Goal: Find specific page/section: Find specific page/section

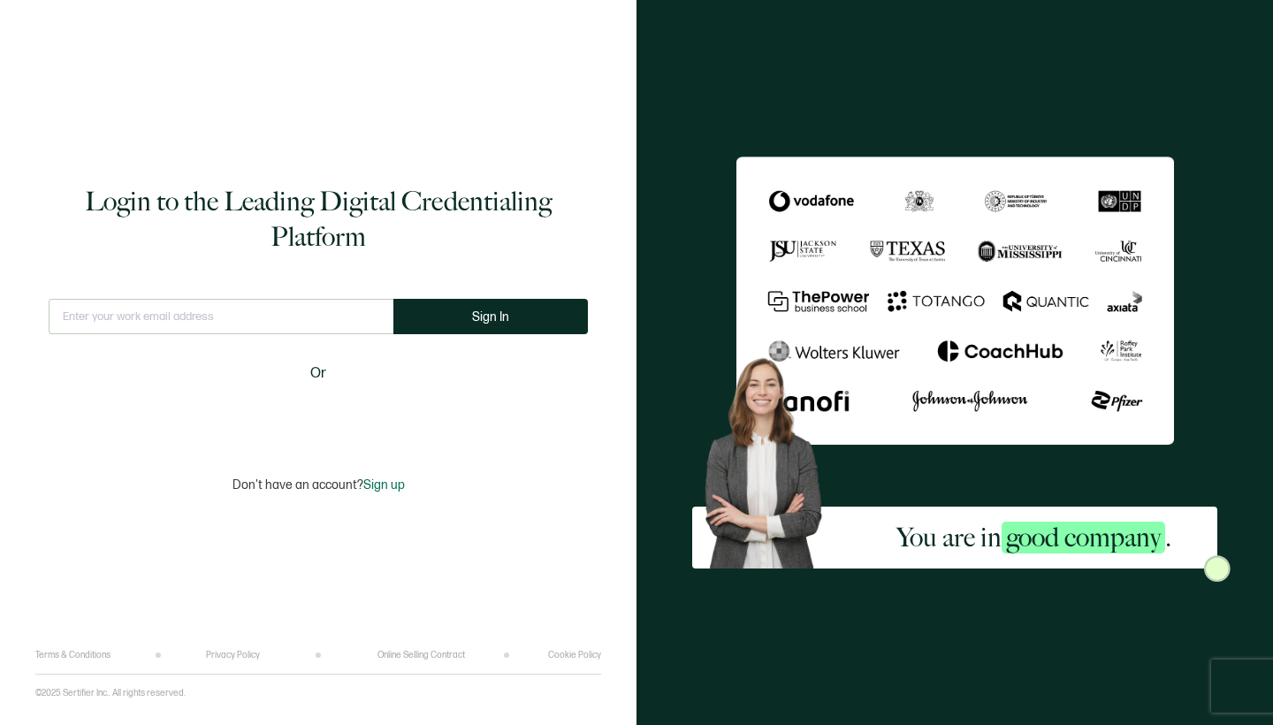
type input "[EMAIL_ADDRESS][DOMAIN_NAME]"
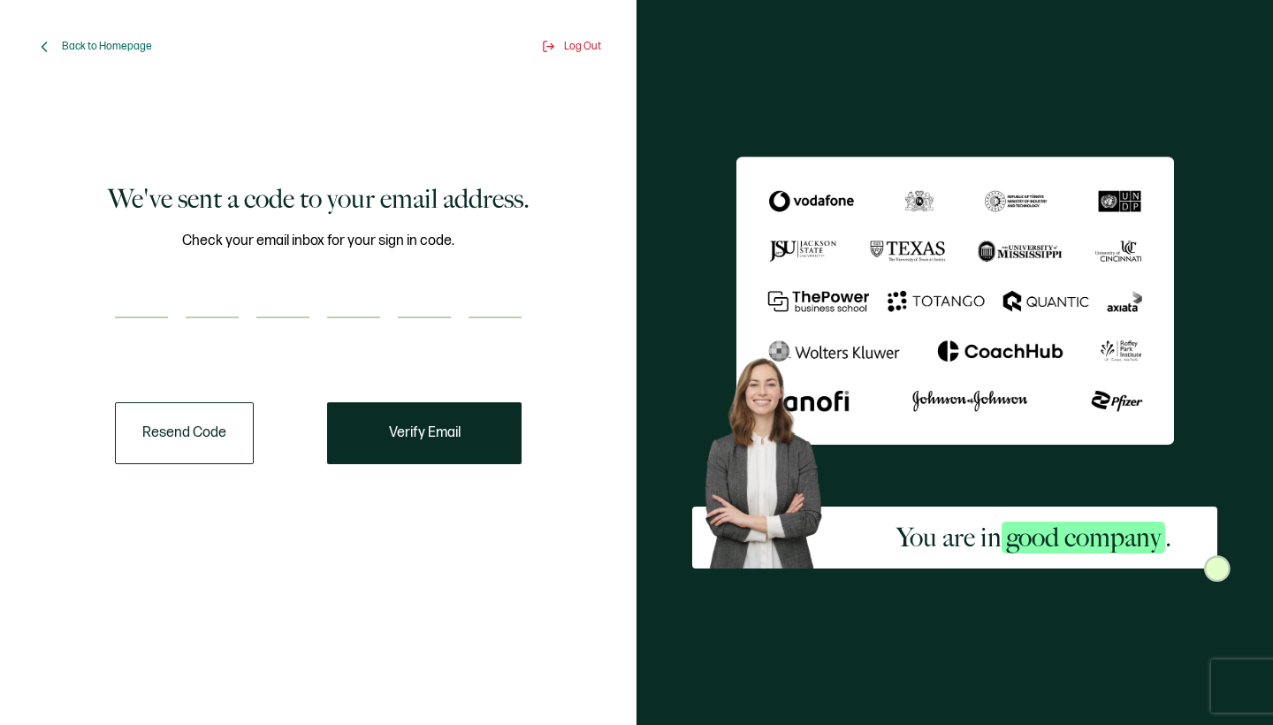
click at [141, 297] on input "number" at bounding box center [141, 300] width 53 height 35
type input "7"
type input "3"
type input "8"
type input "0"
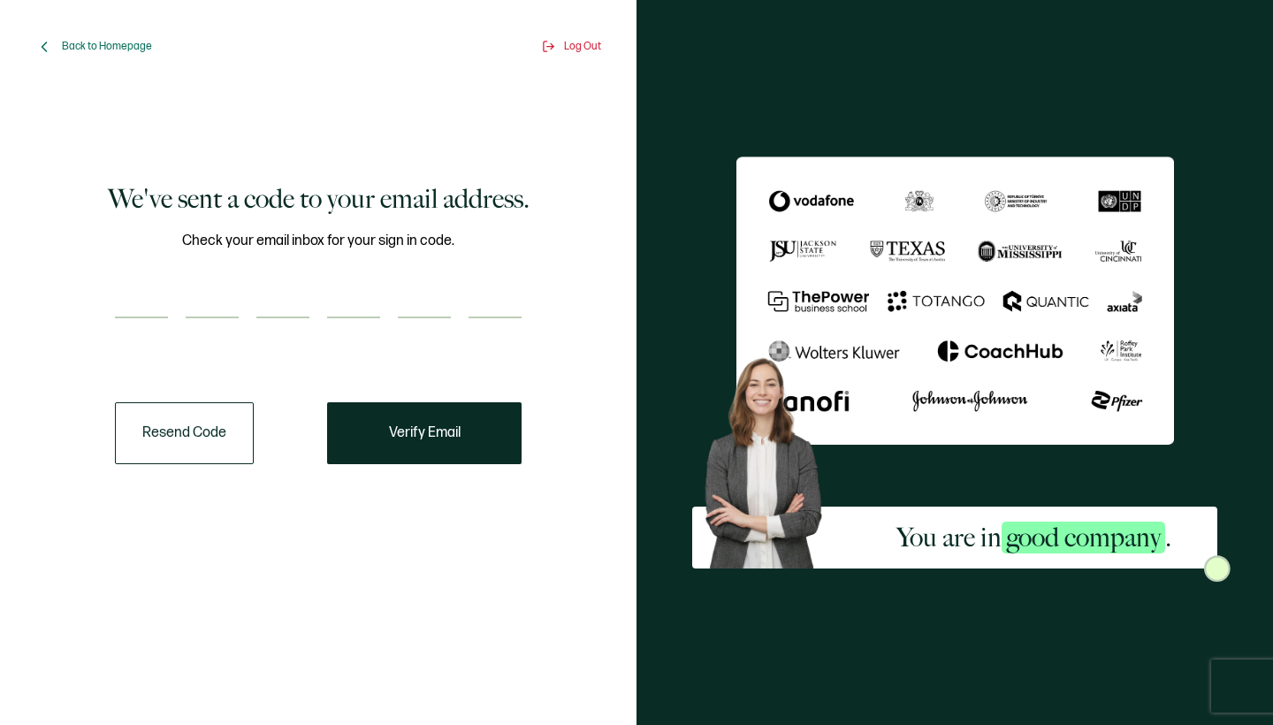
type input "1"
type input "6"
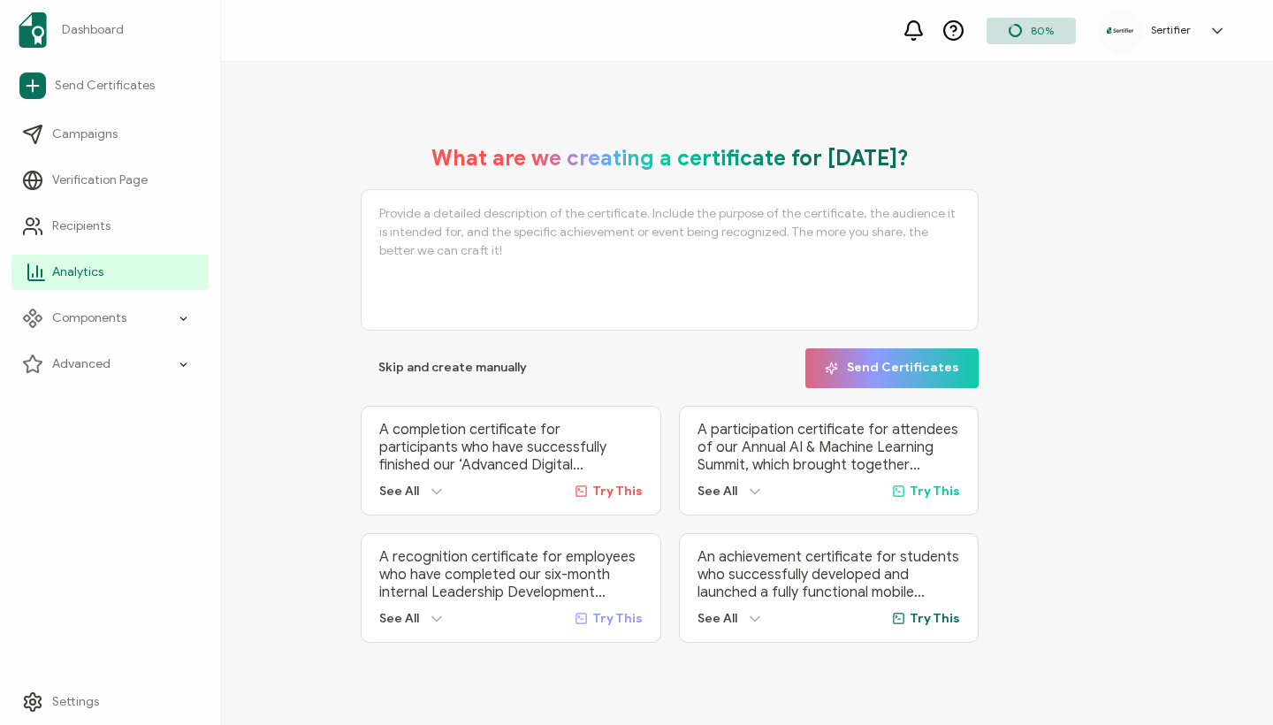
click at [45, 266] on icon at bounding box center [36, 272] width 21 height 21
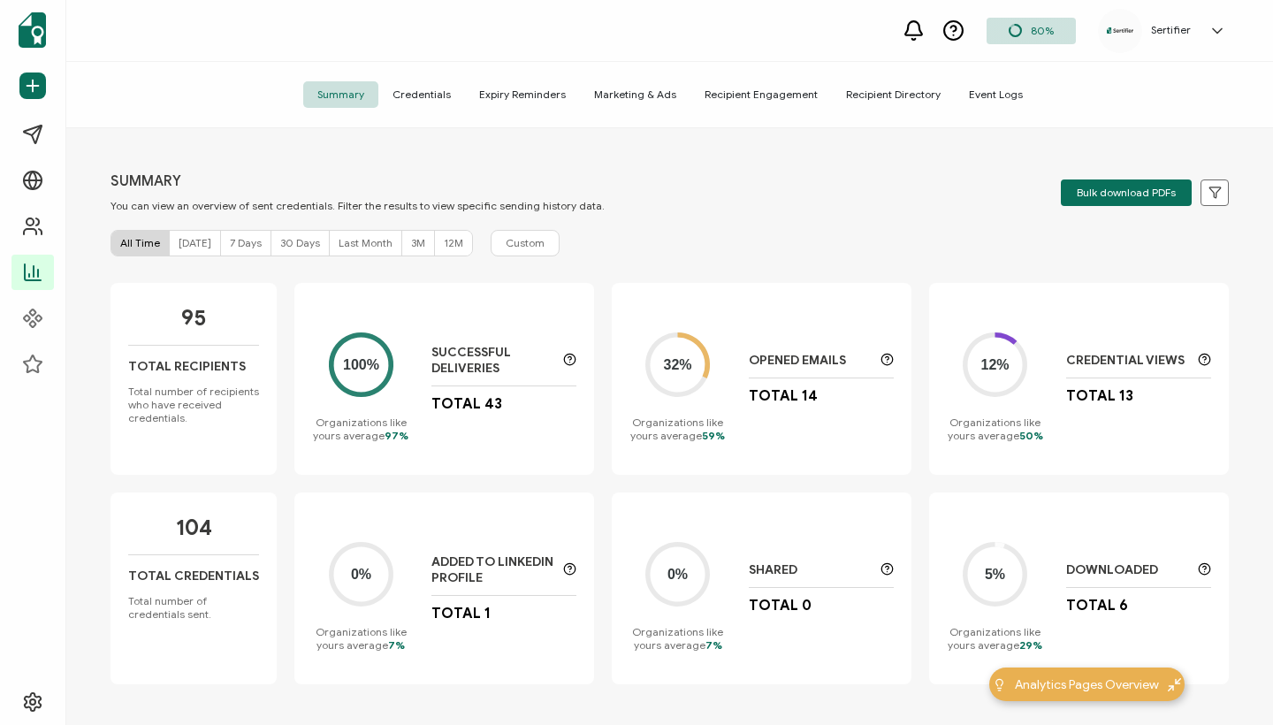
click at [422, 105] on span "Credentials" at bounding box center [421, 94] width 87 height 27
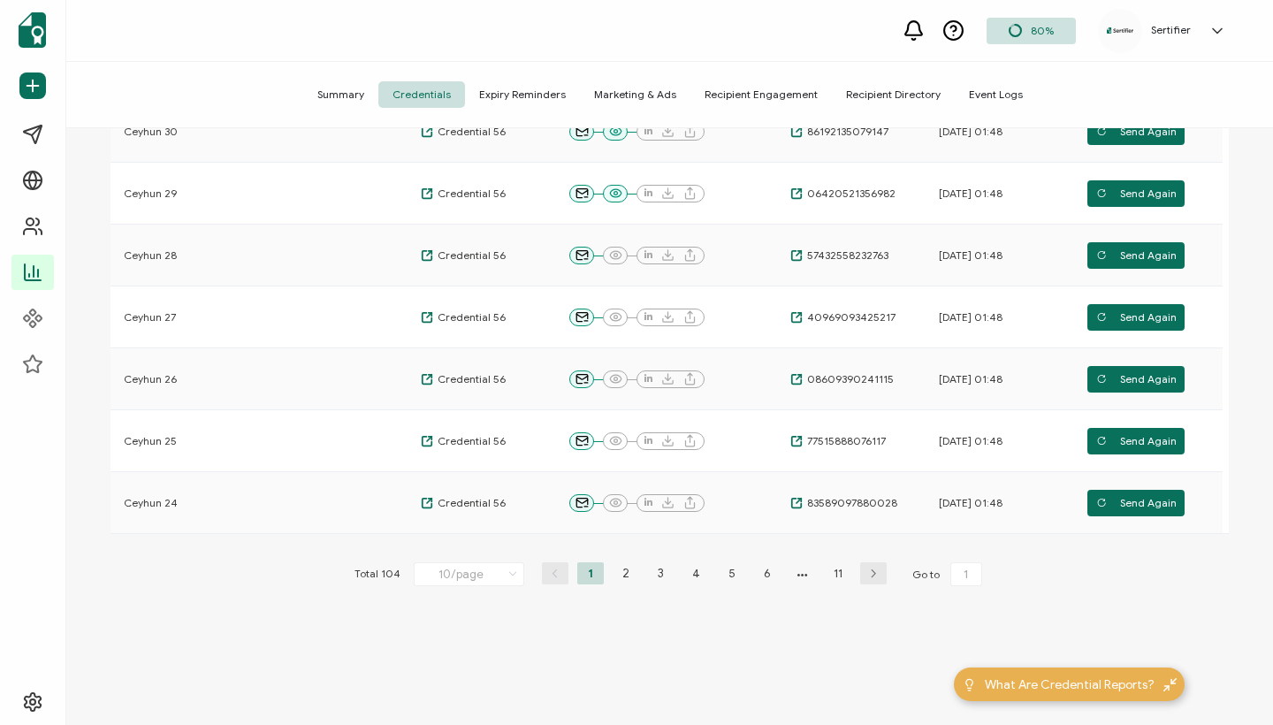
scroll to position [460, 0]
